Goal: Check status: Check status

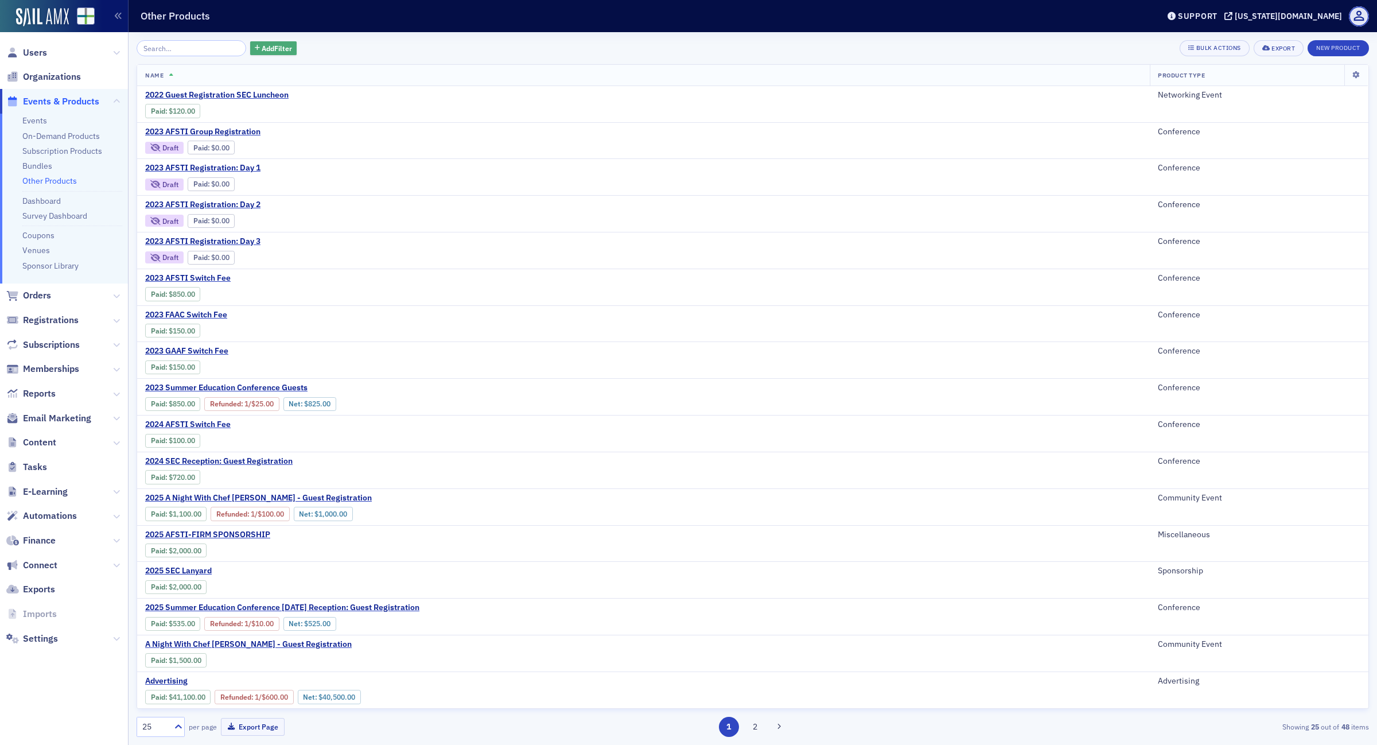
click at [262, 53] on span "Add Filter" at bounding box center [277, 48] width 30 height 10
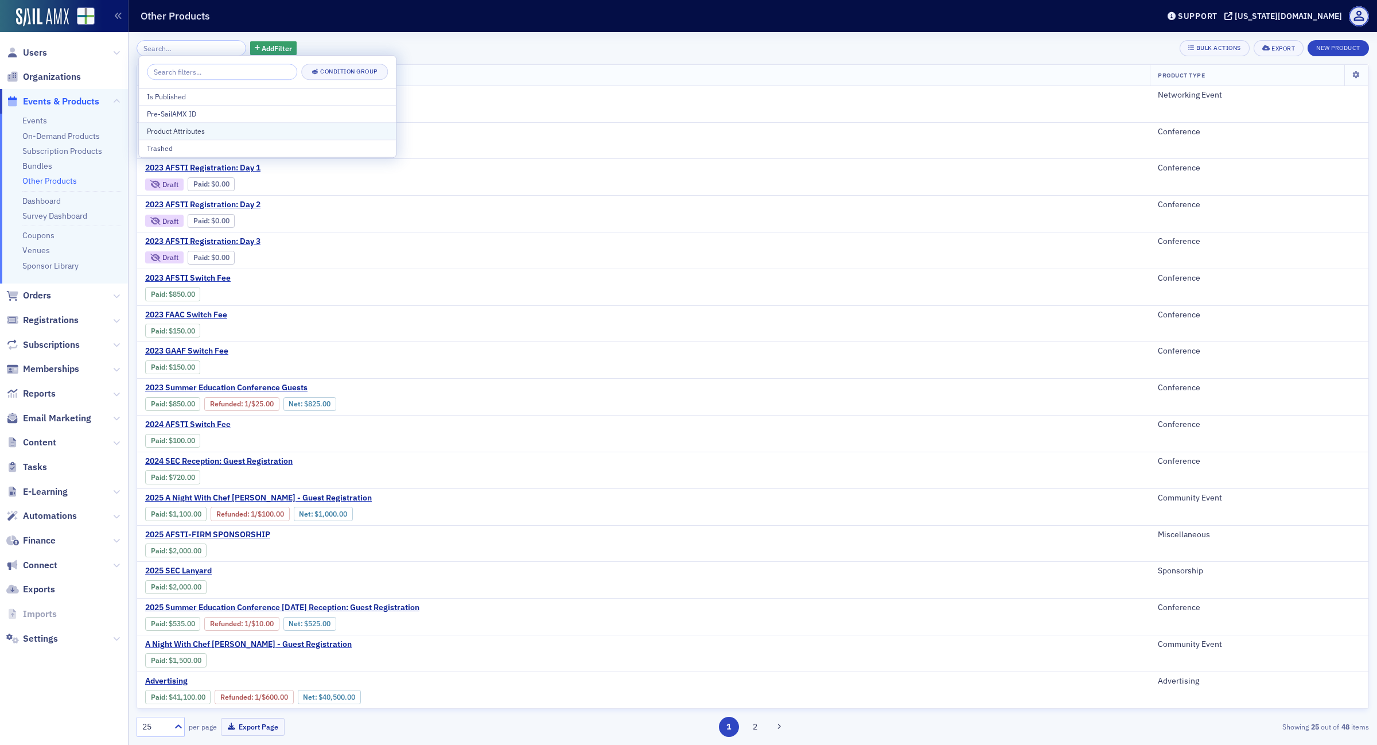
click at [218, 132] on div "Product Attributes" at bounding box center [267, 131] width 241 height 10
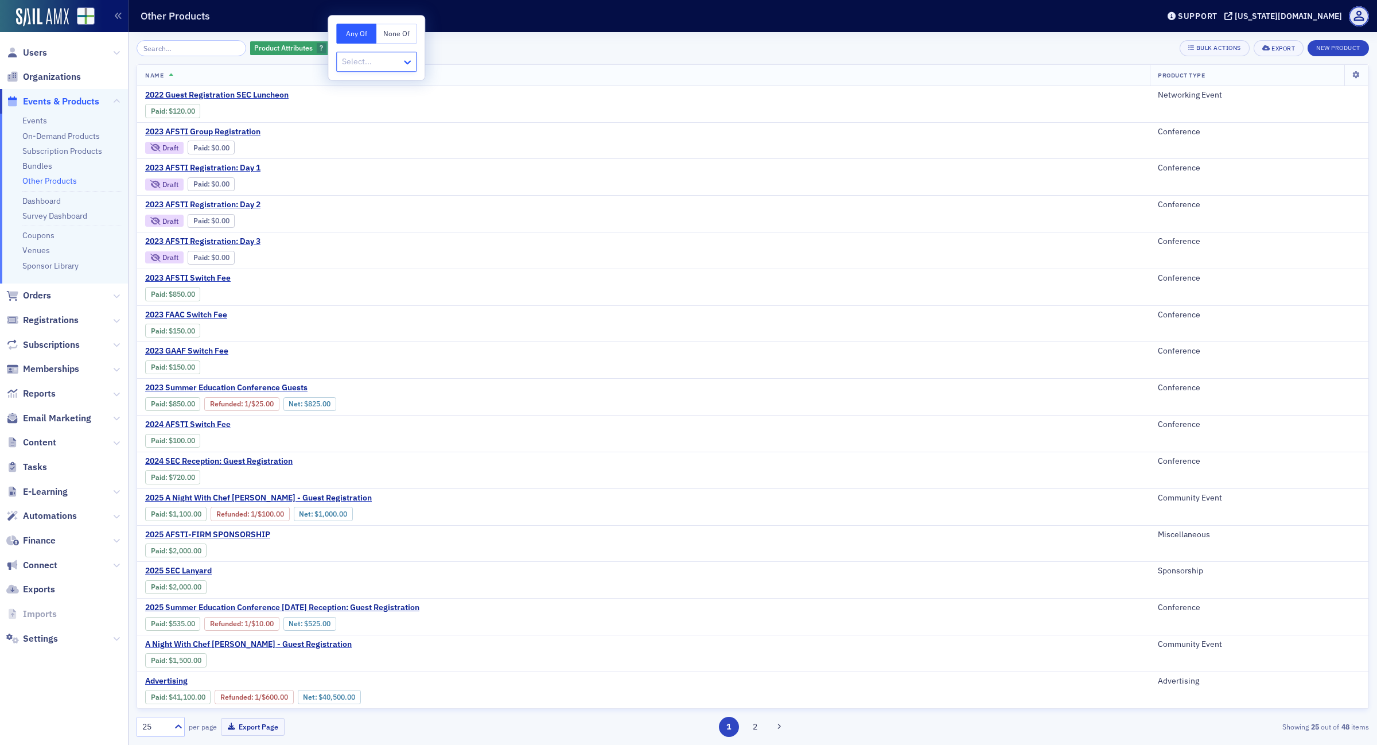
click at [405, 60] on icon at bounding box center [407, 61] width 11 height 11
type input "2"
click at [274, 503] on span "2025 A Night With Chef [PERSON_NAME] - Guest Registration" at bounding box center [258, 498] width 227 height 10
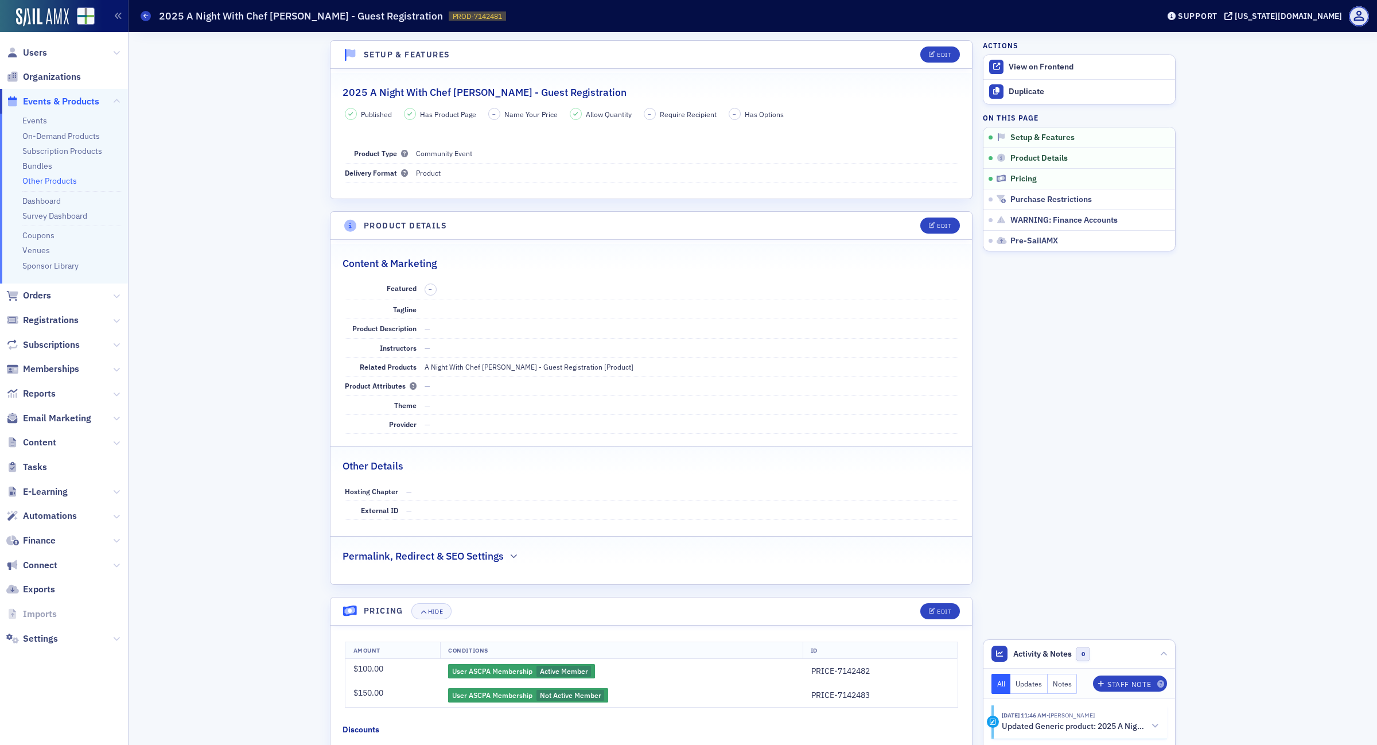
click at [48, 177] on link "Other Products" at bounding box center [49, 181] width 54 height 10
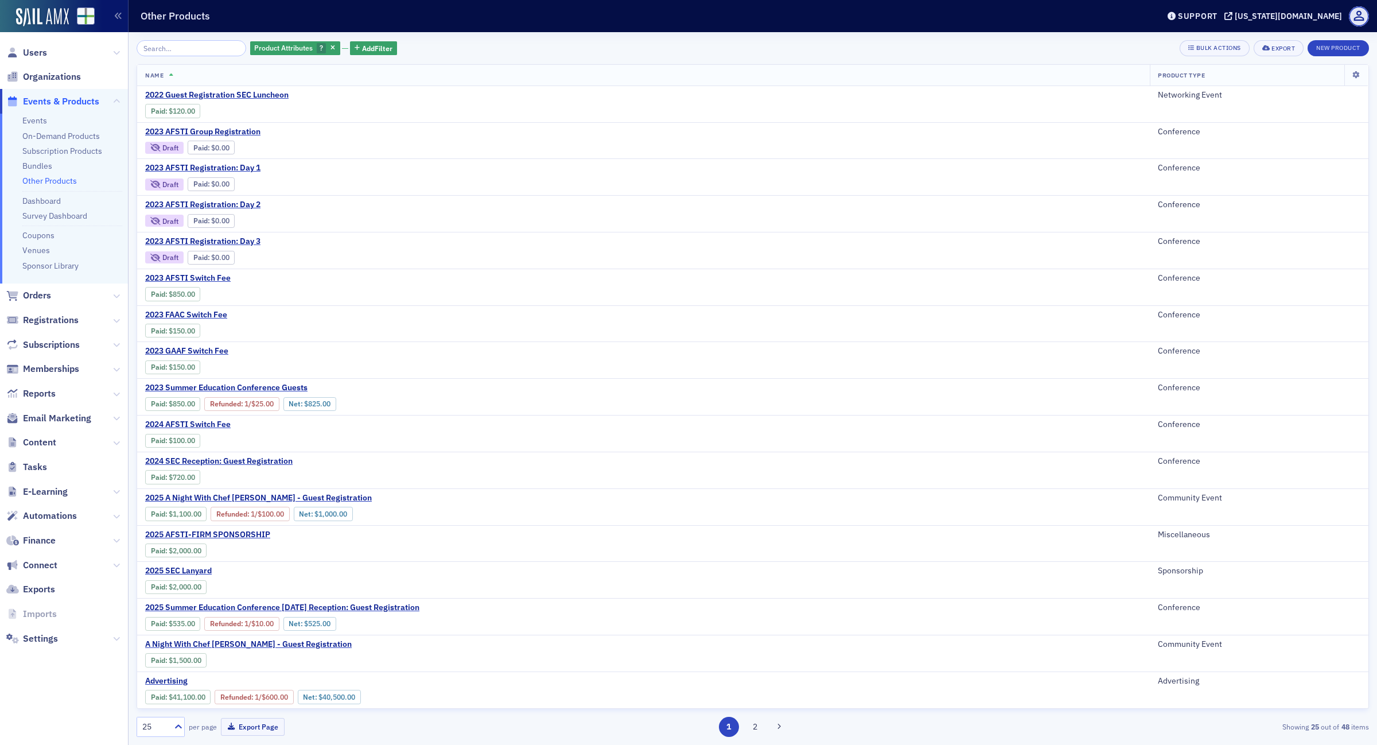
click at [330, 46] on icon "button" at bounding box center [332, 48] width 5 height 6
click at [262, 50] on span "Add Filter" at bounding box center [277, 48] width 30 height 10
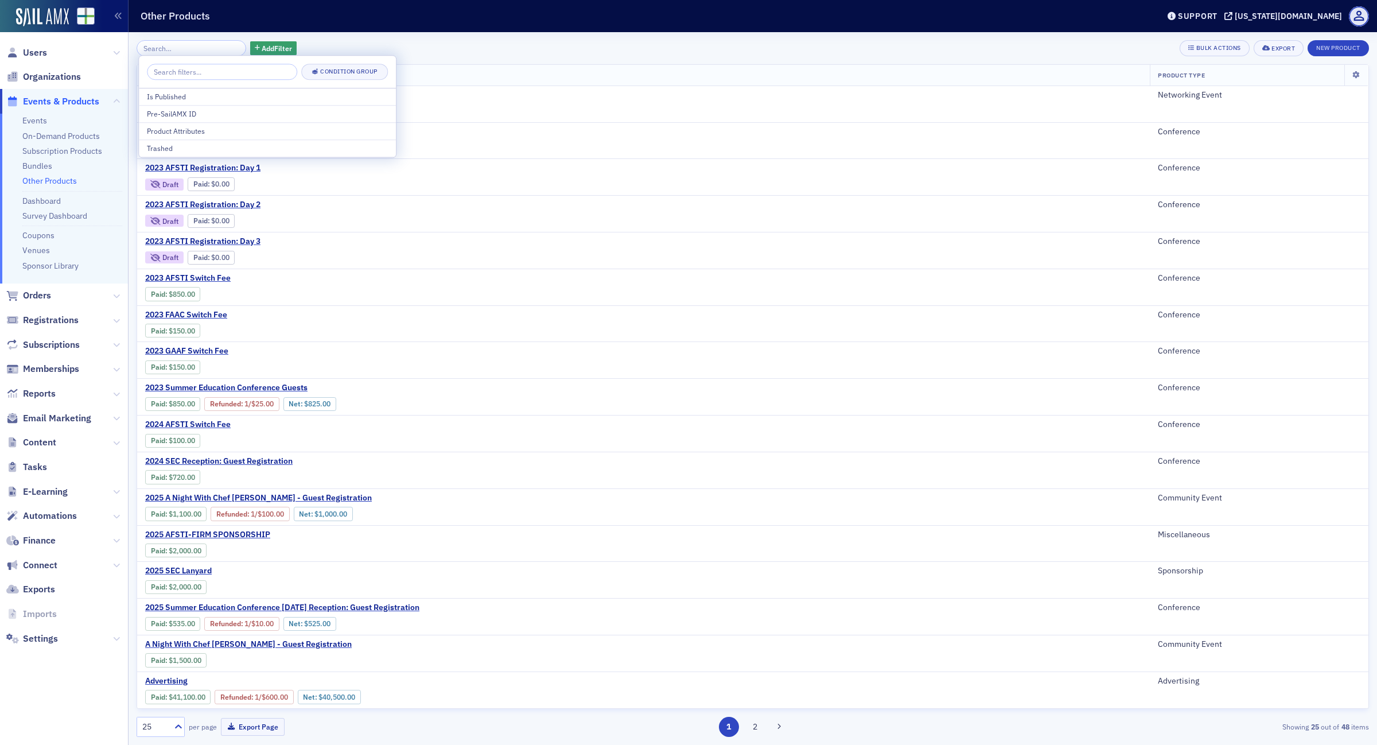
click at [219, 69] on input "search" at bounding box center [222, 72] width 150 height 16
click at [168, 46] on input "search" at bounding box center [192, 48] width 110 height 16
click at [120, 296] on span "Orders" at bounding box center [64, 295] width 128 height 25
click at [114, 297] on icon at bounding box center [116, 296] width 7 height 7
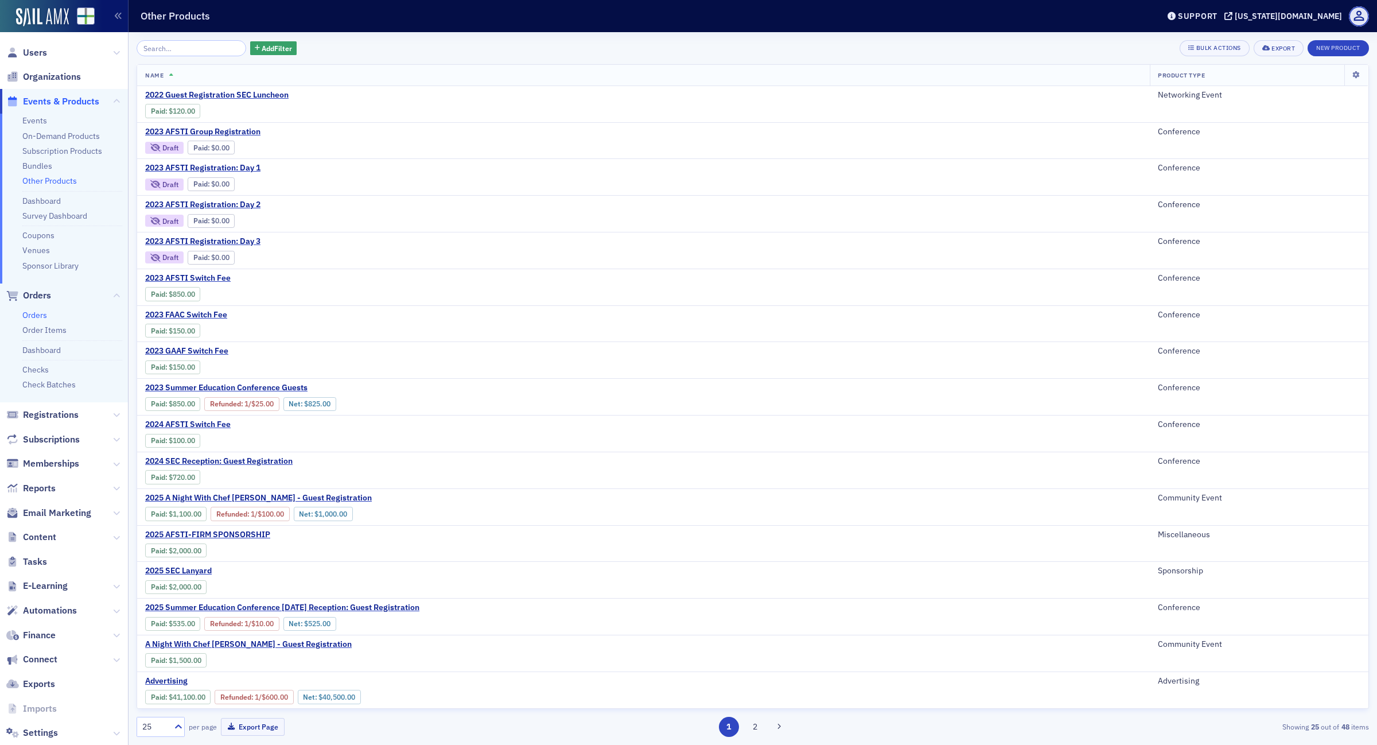
click at [44, 314] on link "Orders" at bounding box center [34, 315] width 25 height 10
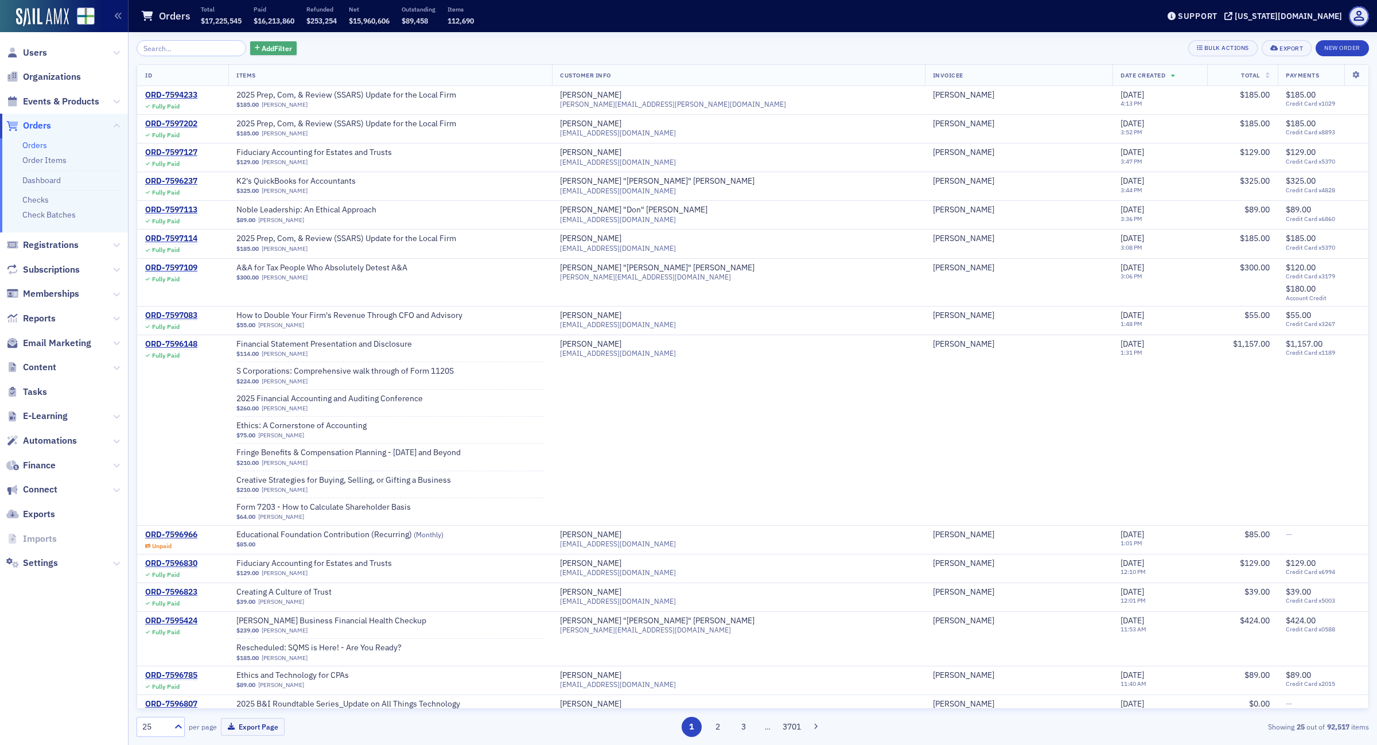
click at [262, 46] on span "Add Filter" at bounding box center [277, 48] width 30 height 10
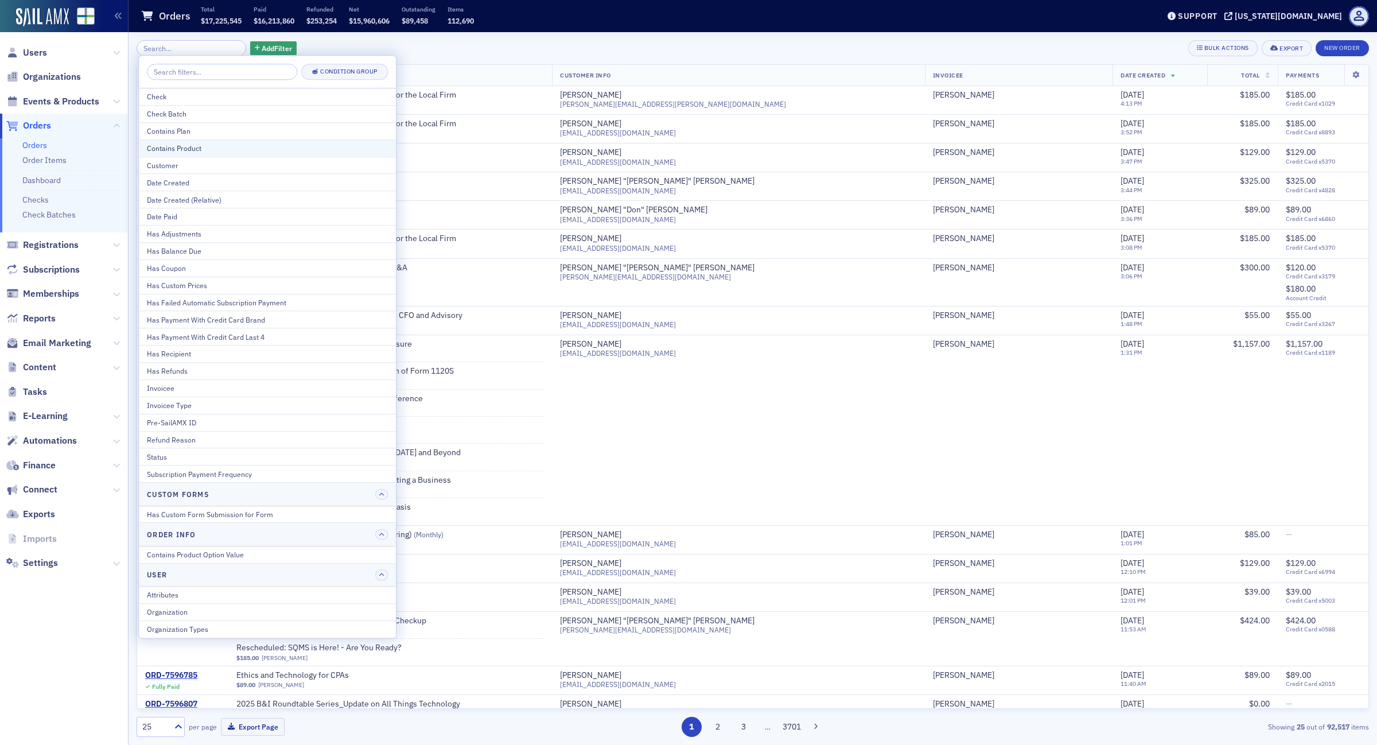
click at [216, 150] on div "Contains Product" at bounding box center [267, 148] width 241 height 10
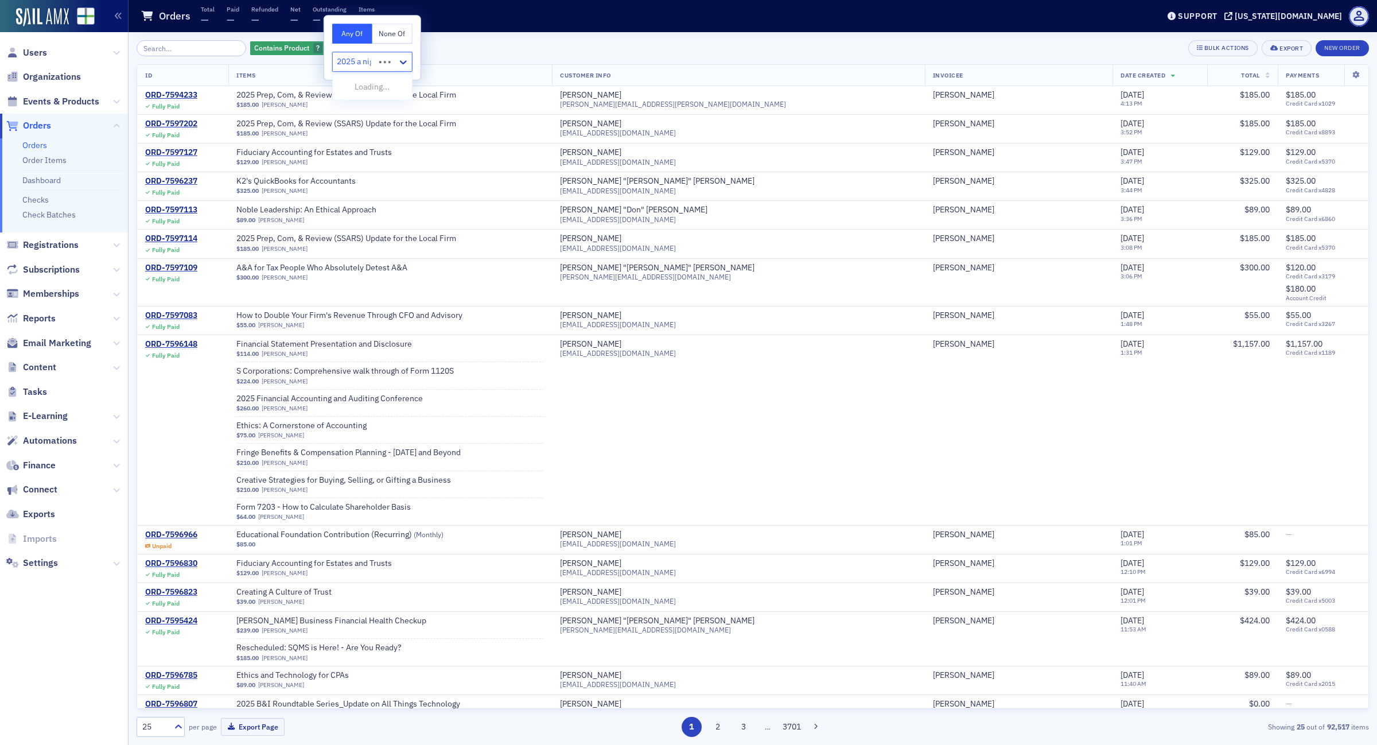
type input "2025 a night"
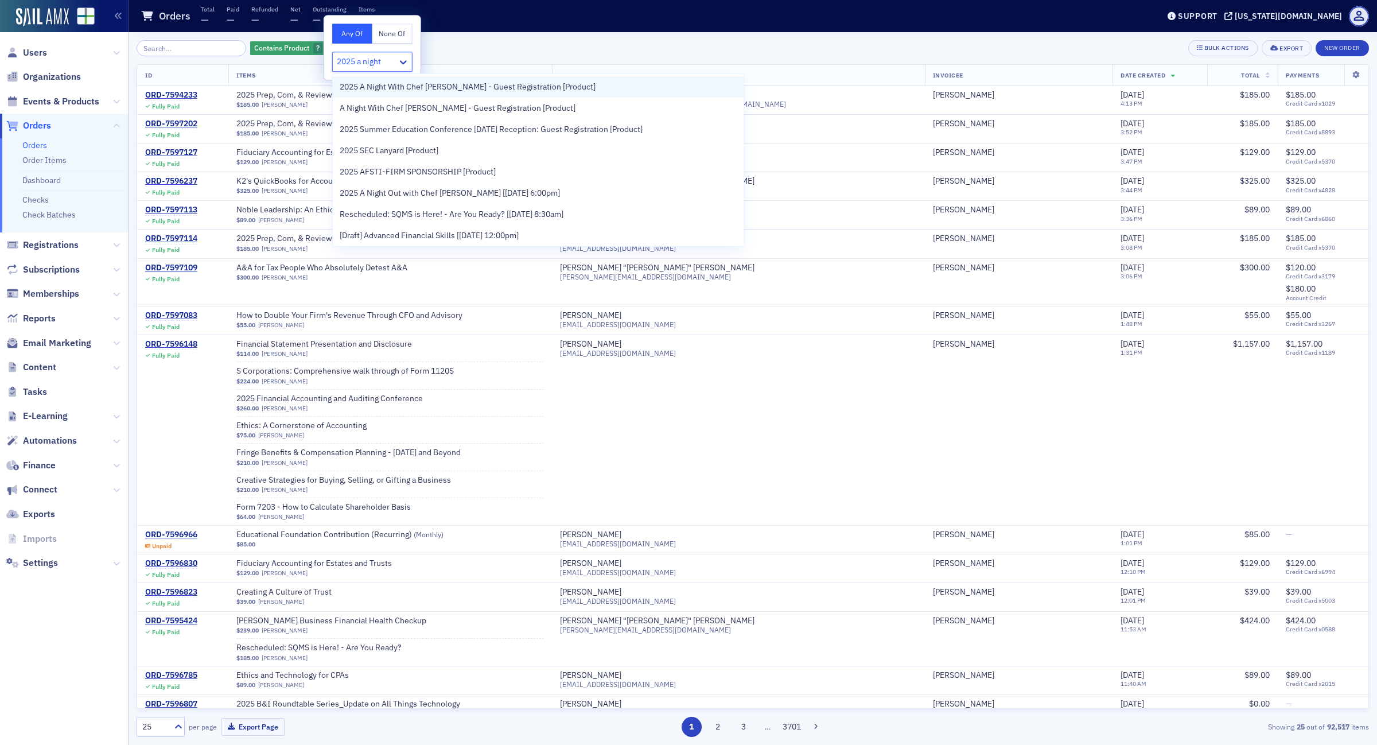
click at [563, 90] on span "2025 A Night With Chef [PERSON_NAME] - Guest Registration [Product]" at bounding box center [468, 87] width 256 height 12
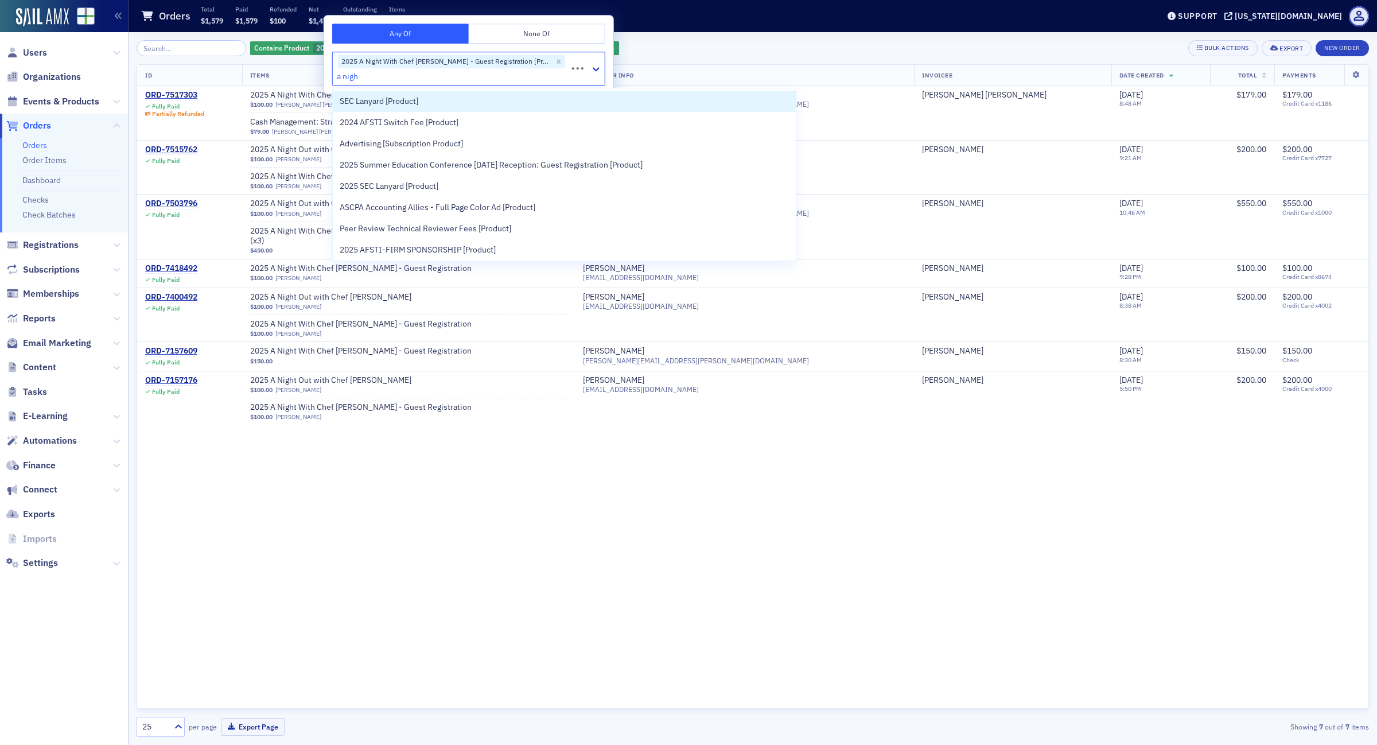
type input "a night"
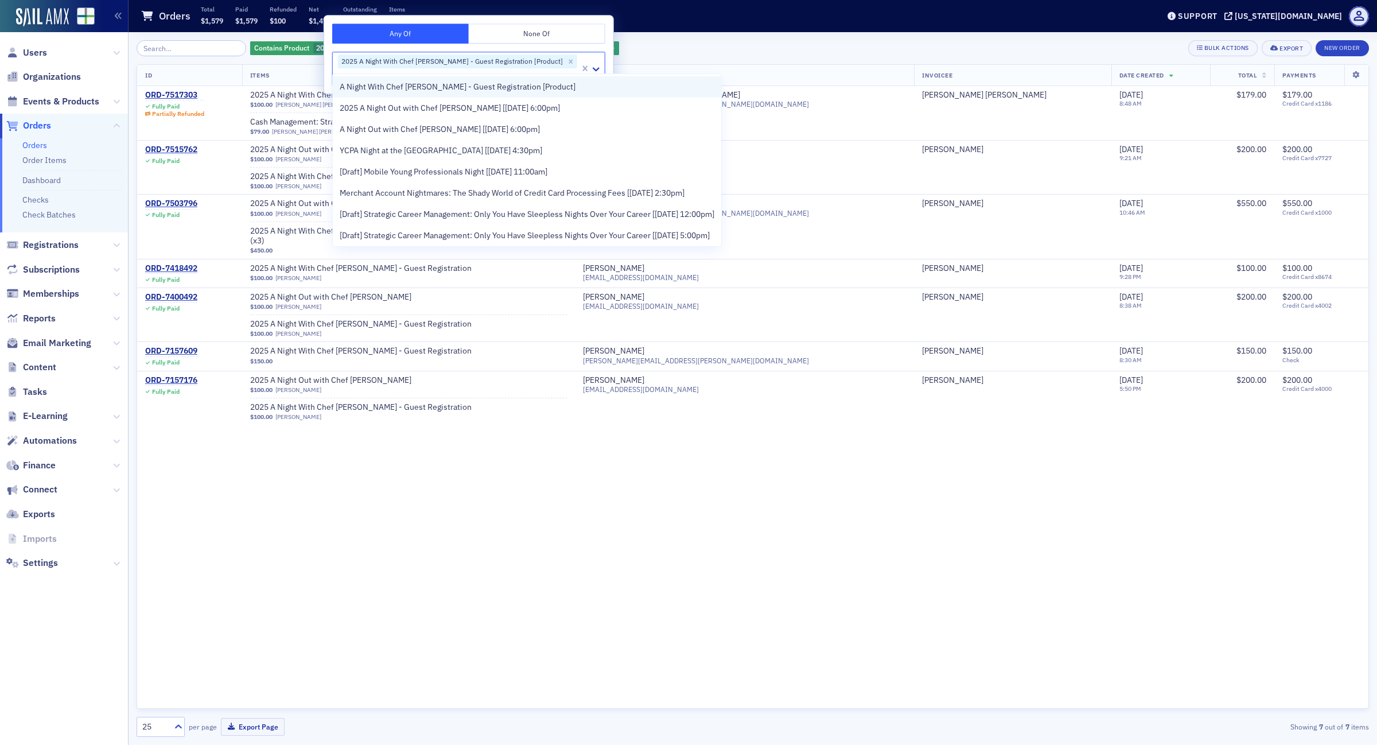
click at [556, 90] on div "A Night With Chef [PERSON_NAME] - Guest Registration [Product]" at bounding box center [527, 87] width 375 height 12
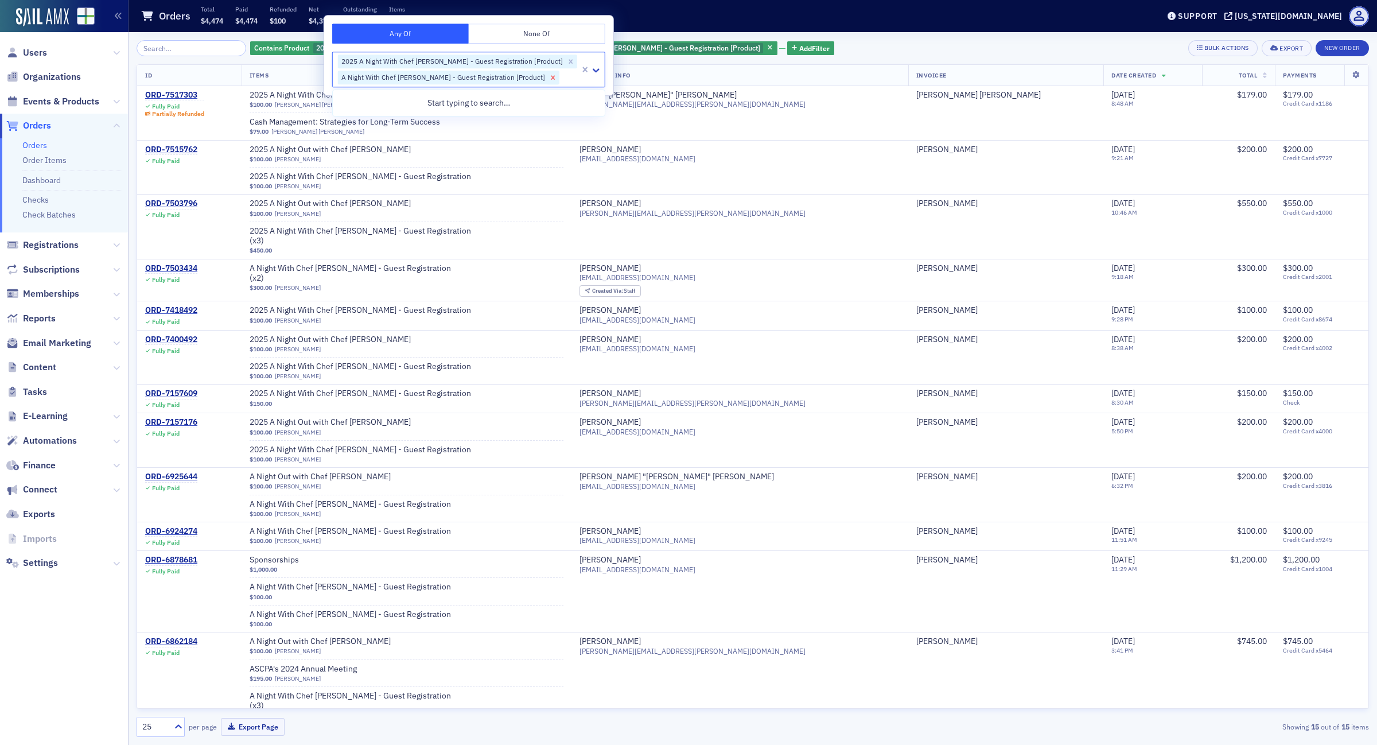
click at [549, 76] on icon "Remove A Night With Chef Hastings - Guest Registration [Product]" at bounding box center [553, 77] width 8 height 8
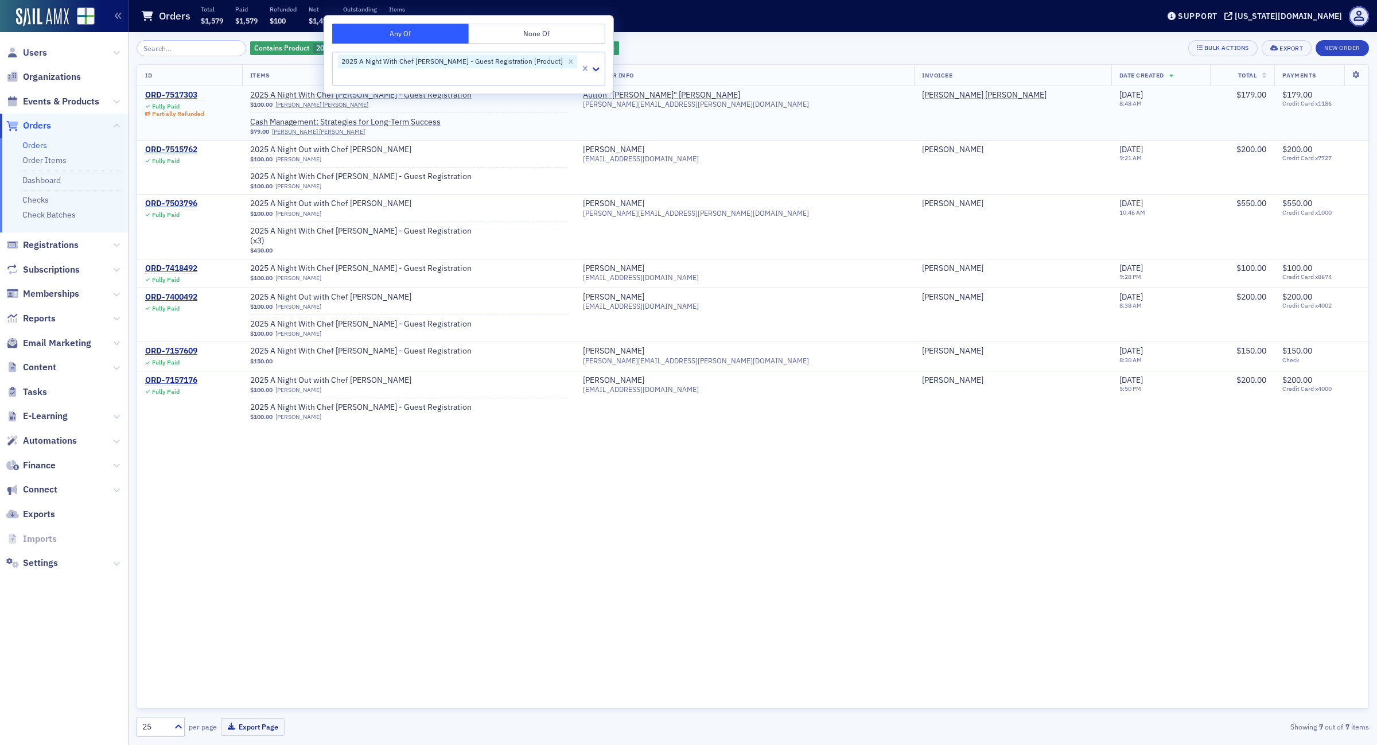
click at [181, 93] on div "ORD-7517303" at bounding box center [174, 95] width 59 height 10
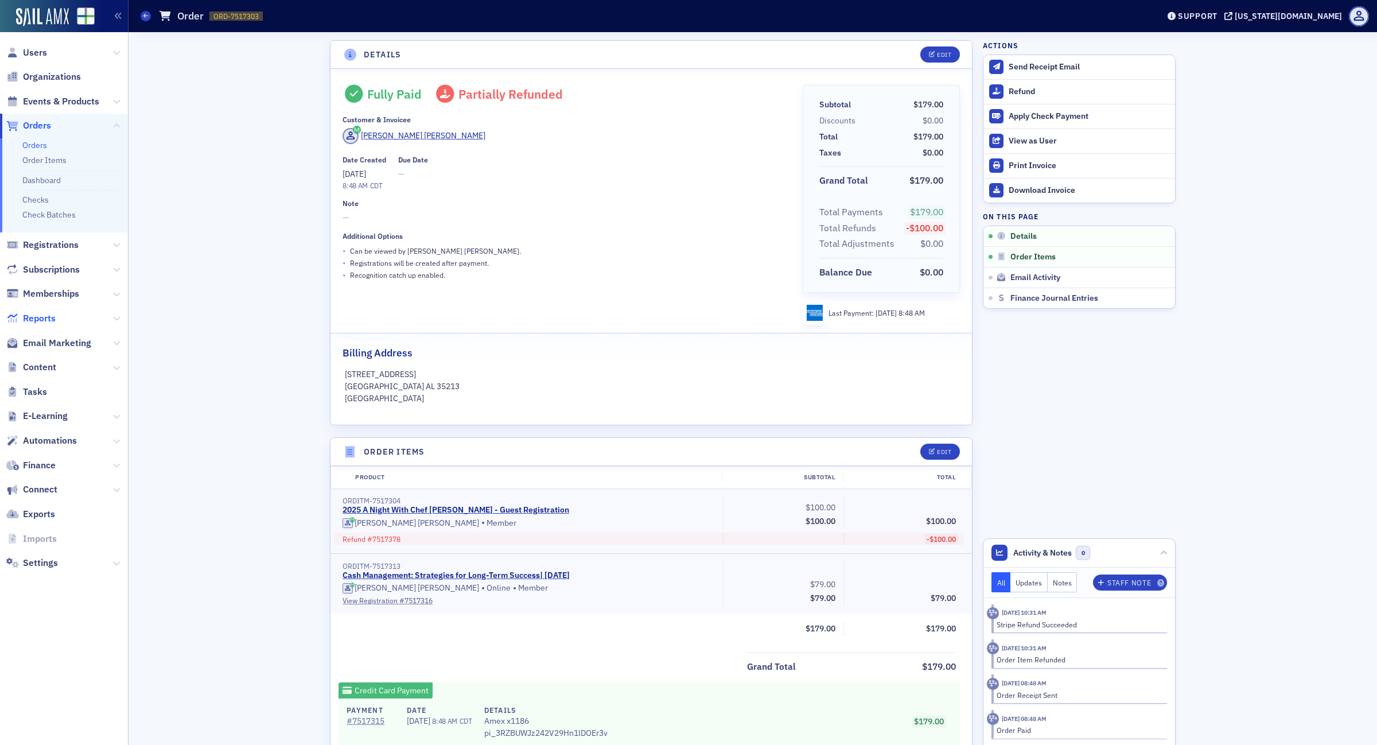
click at [38, 320] on span "Reports" at bounding box center [39, 318] width 33 height 13
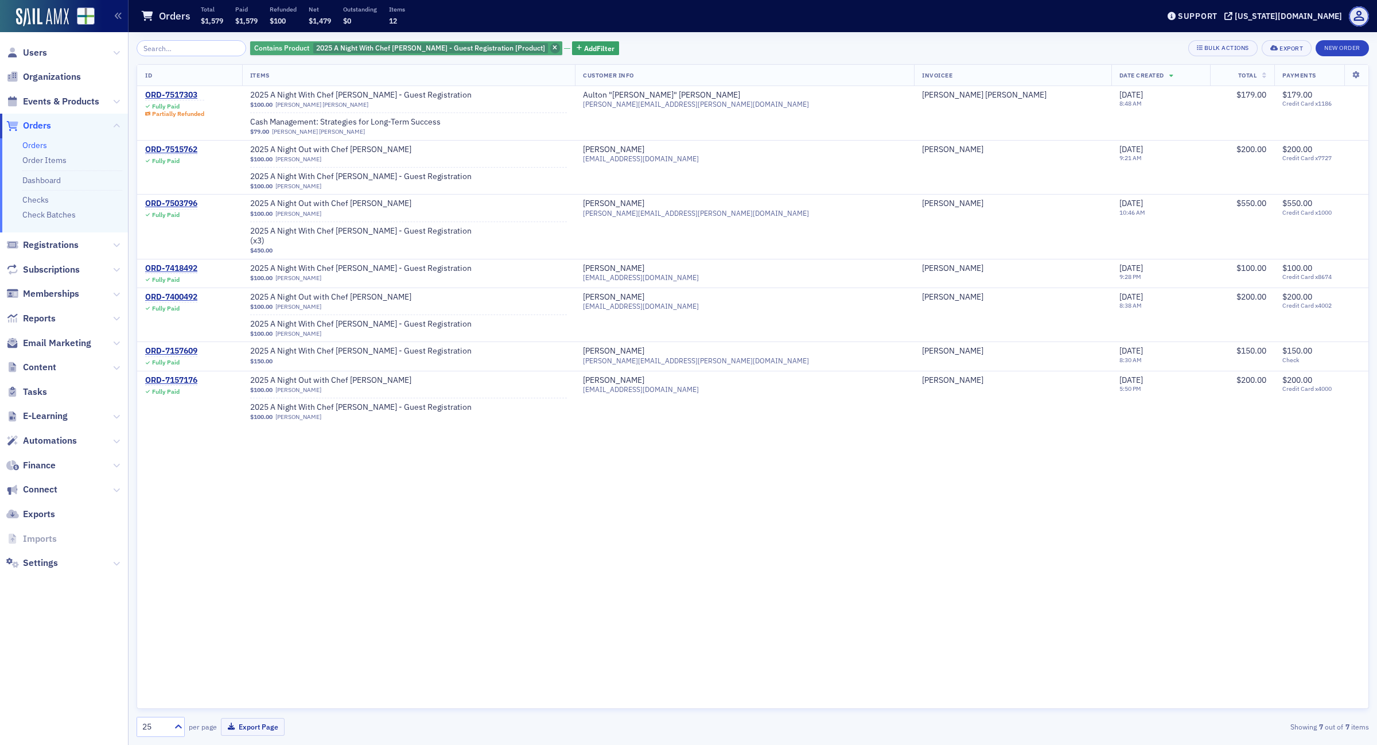
click at [552, 49] on icon "button" at bounding box center [554, 48] width 5 height 6
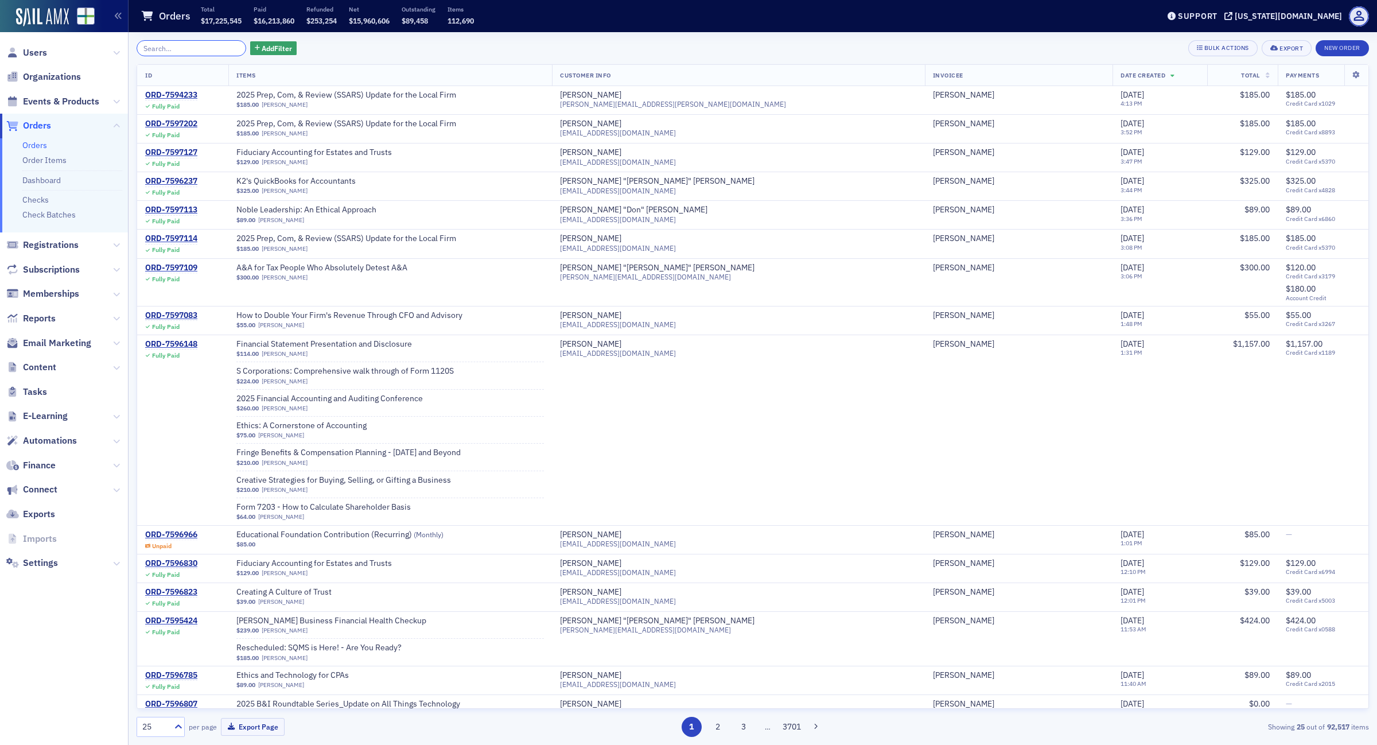
click at [178, 49] on input "search" at bounding box center [192, 48] width 110 height 16
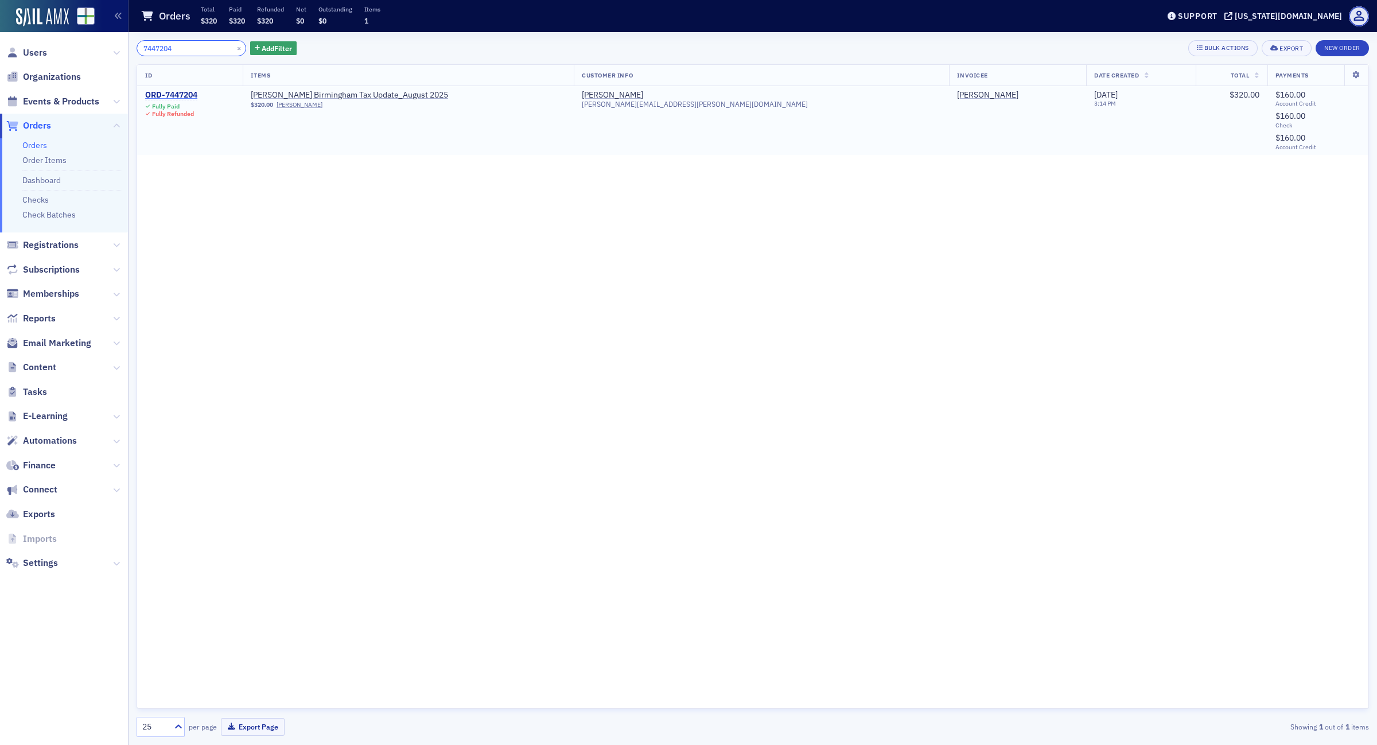
type input "7447204"
click at [184, 98] on div "ORD-7447204" at bounding box center [171, 95] width 52 height 10
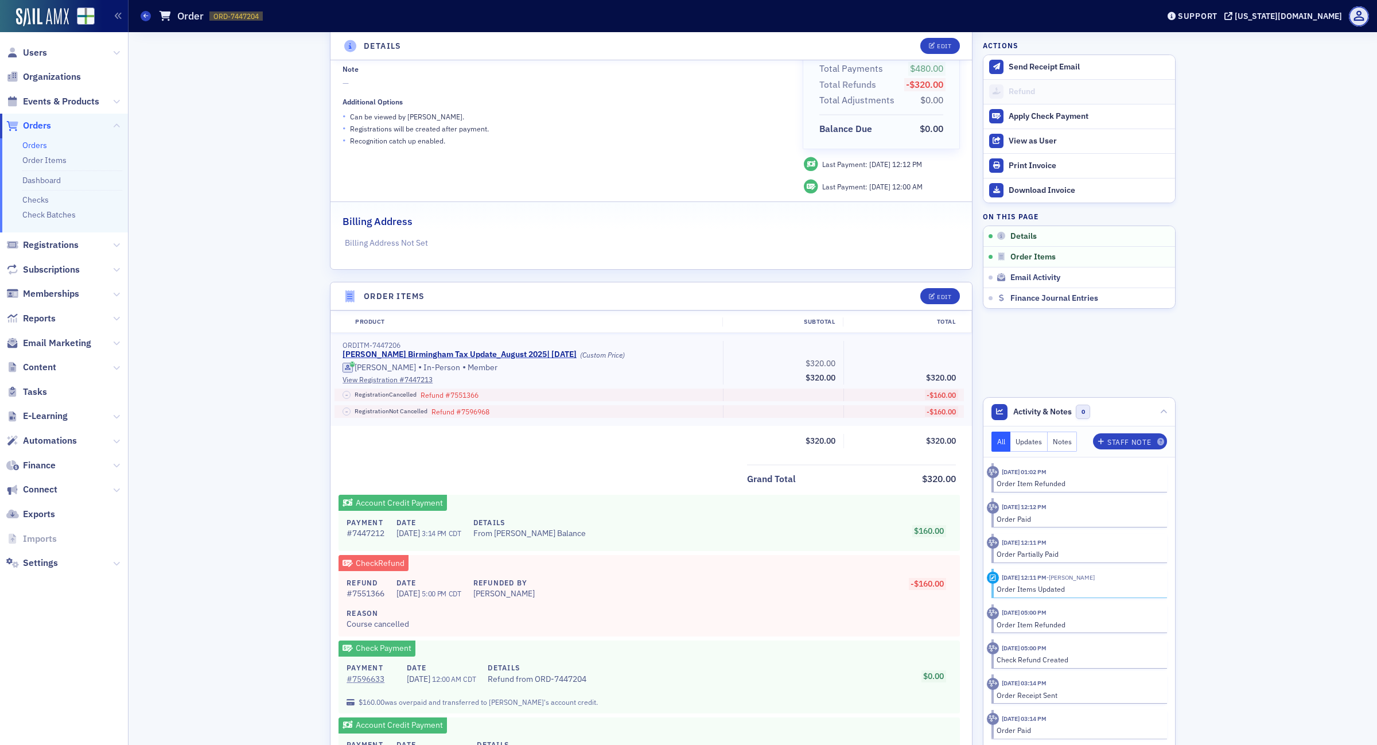
scroll to position [215, 0]
